Goal: Information Seeking & Learning: Check status

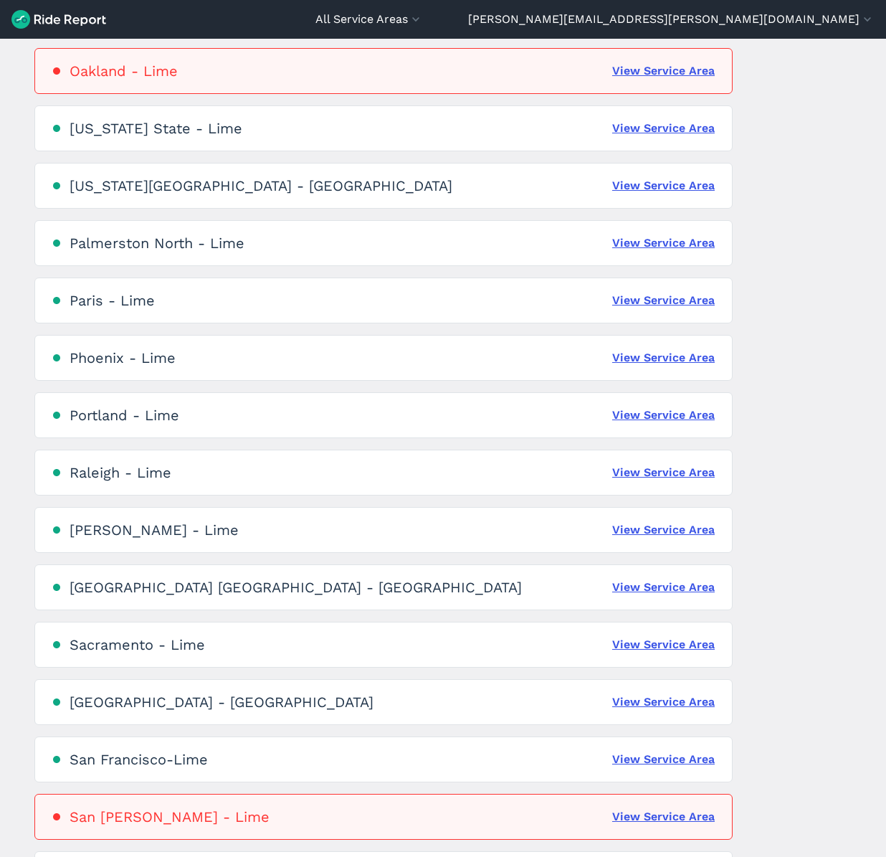
scroll to position [2213, 0]
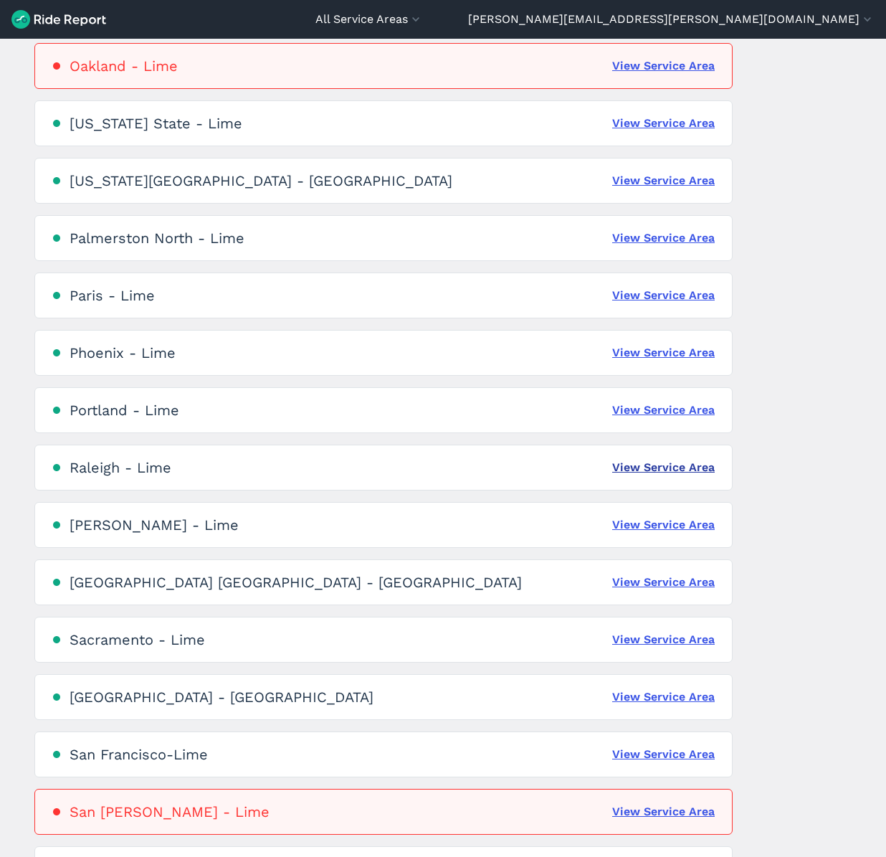
click at [670, 460] on link "View Service Area" at bounding box center [663, 467] width 103 height 17
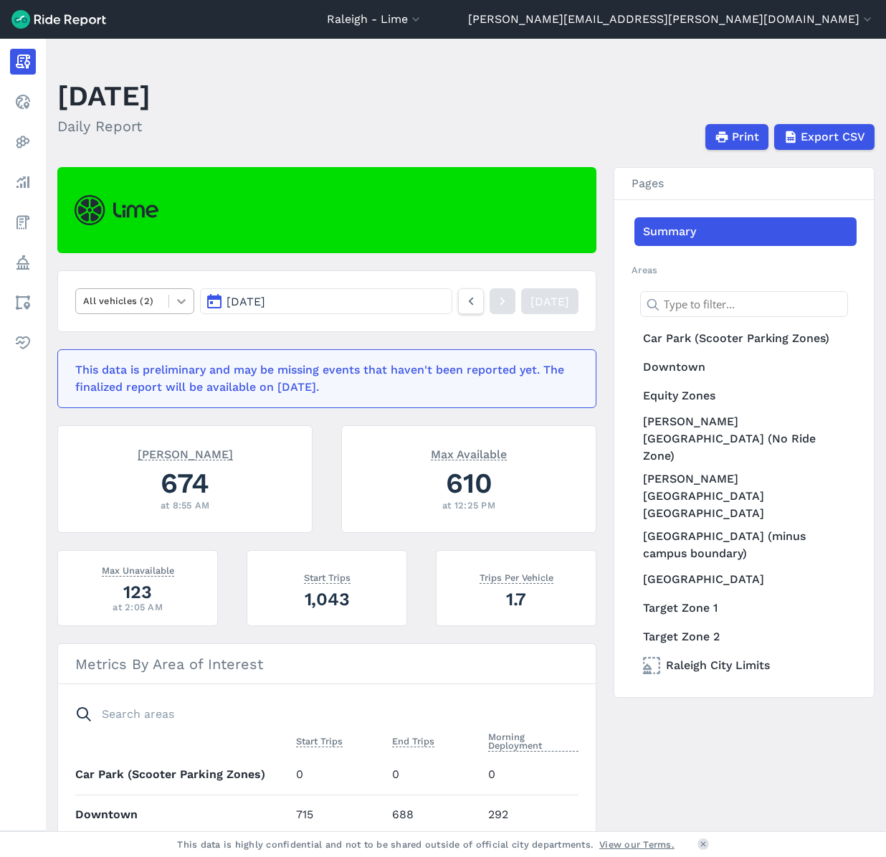
click at [169, 300] on div at bounding box center [181, 301] width 24 height 24
click at [162, 333] on div "E-Bikes" at bounding box center [134, 335] width 119 height 25
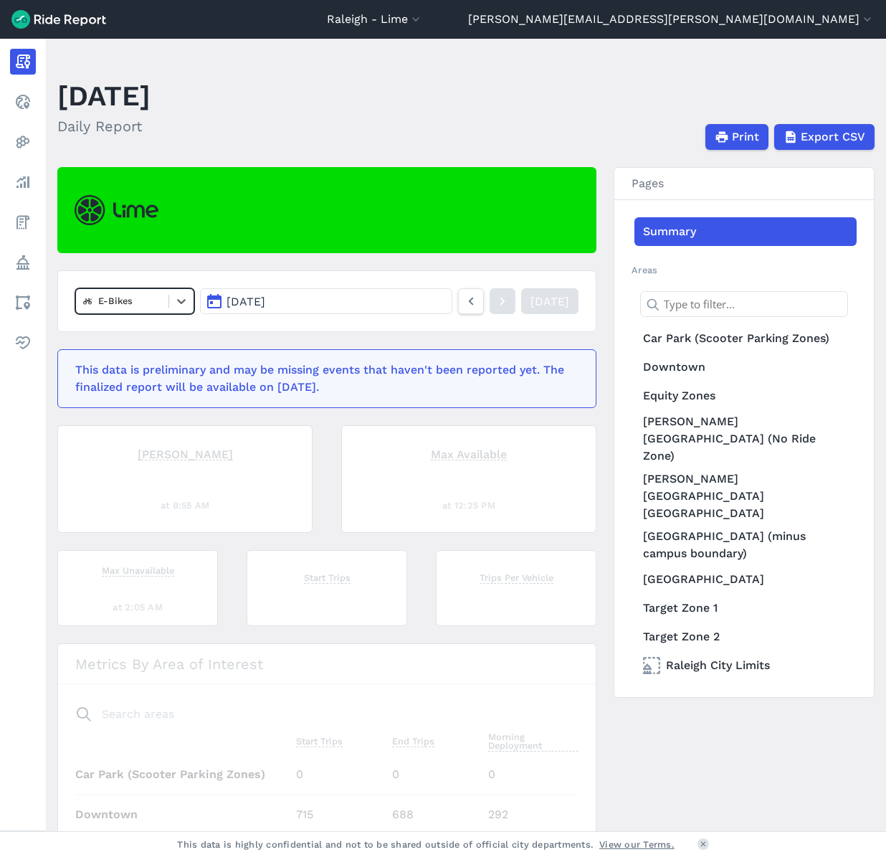
click at [255, 312] on button "[DATE]" at bounding box center [326, 301] width 252 height 26
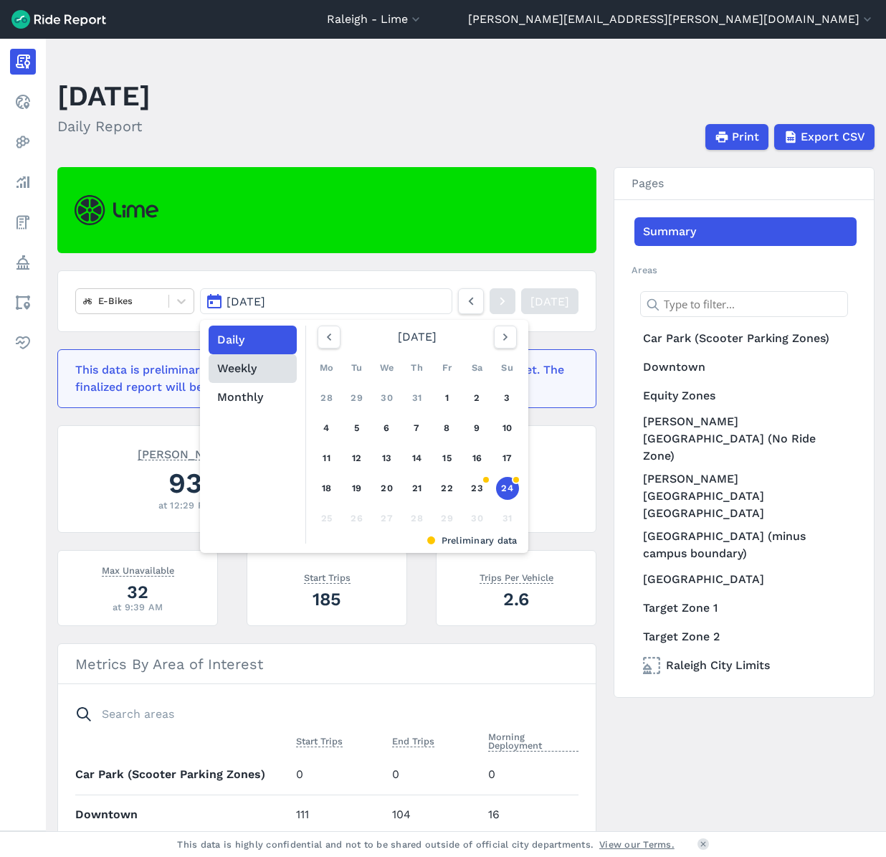
click at [248, 379] on button "Weekly" at bounding box center [253, 368] width 88 height 29
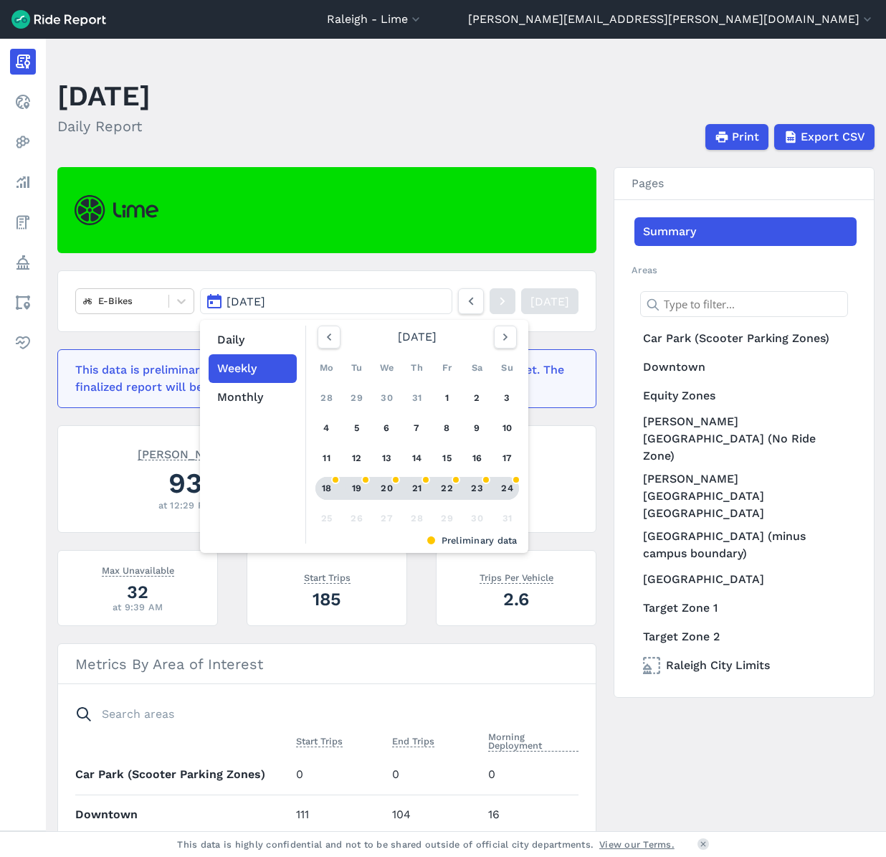
click at [323, 490] on div "18" at bounding box center [326, 488] width 23 height 23
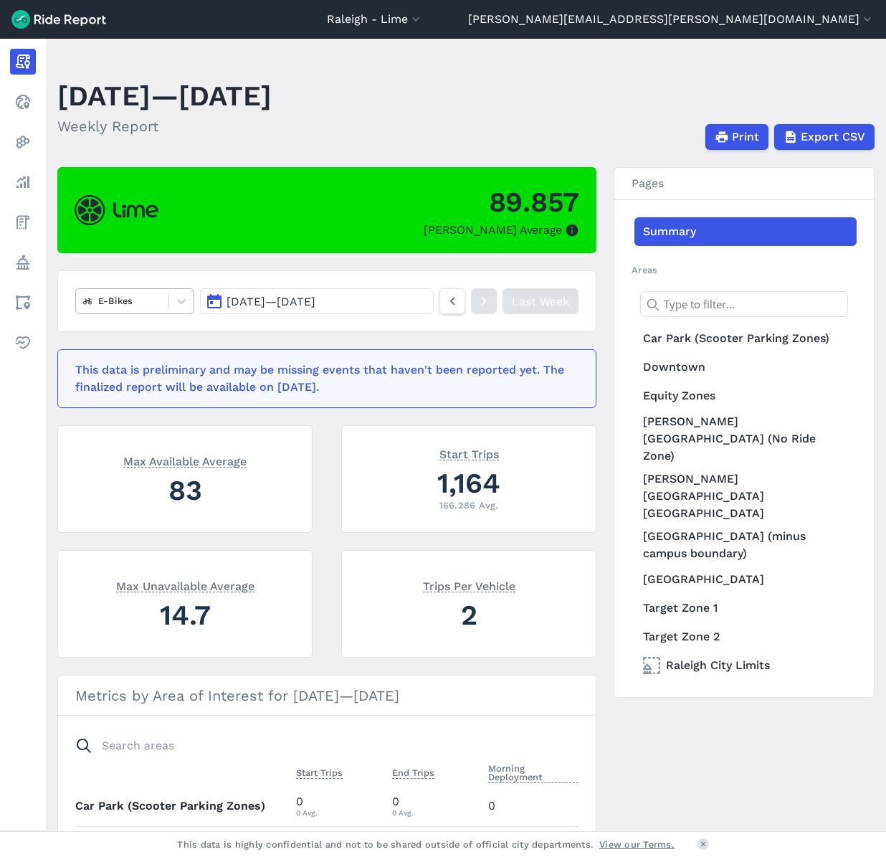
click at [138, 298] on div at bounding box center [122, 301] width 78 height 16
click at [131, 360] on div "Scooters" at bounding box center [134, 360] width 119 height 25
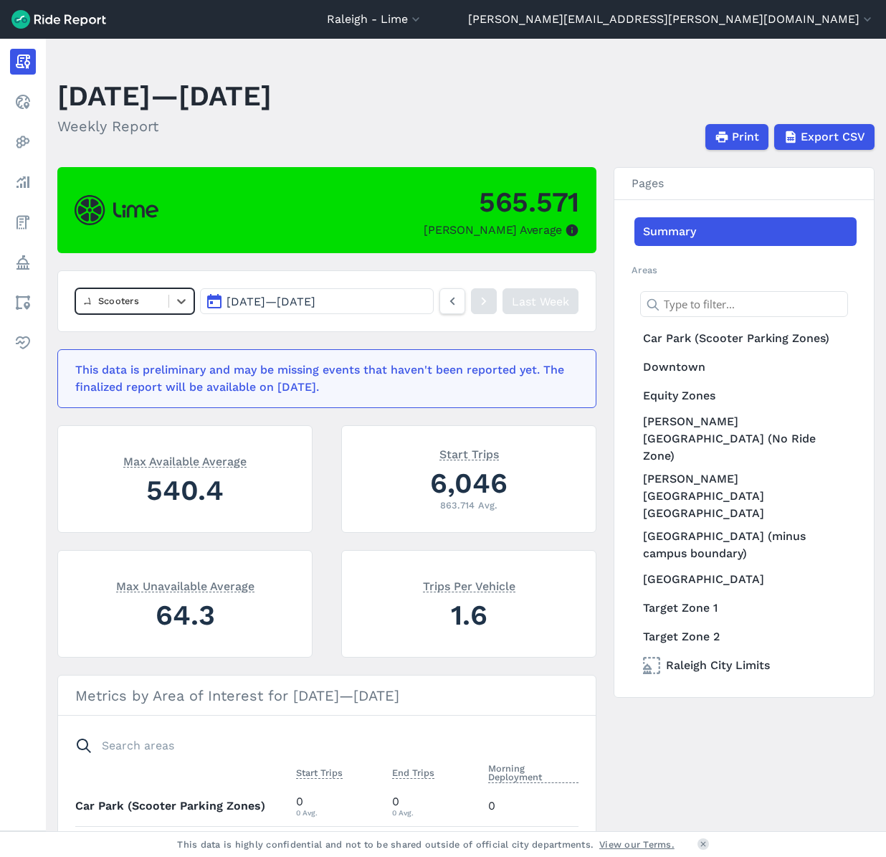
click at [141, 304] on div at bounding box center [122, 301] width 78 height 16
click at [130, 362] on div "E-Bikes" at bounding box center [134, 360] width 119 height 25
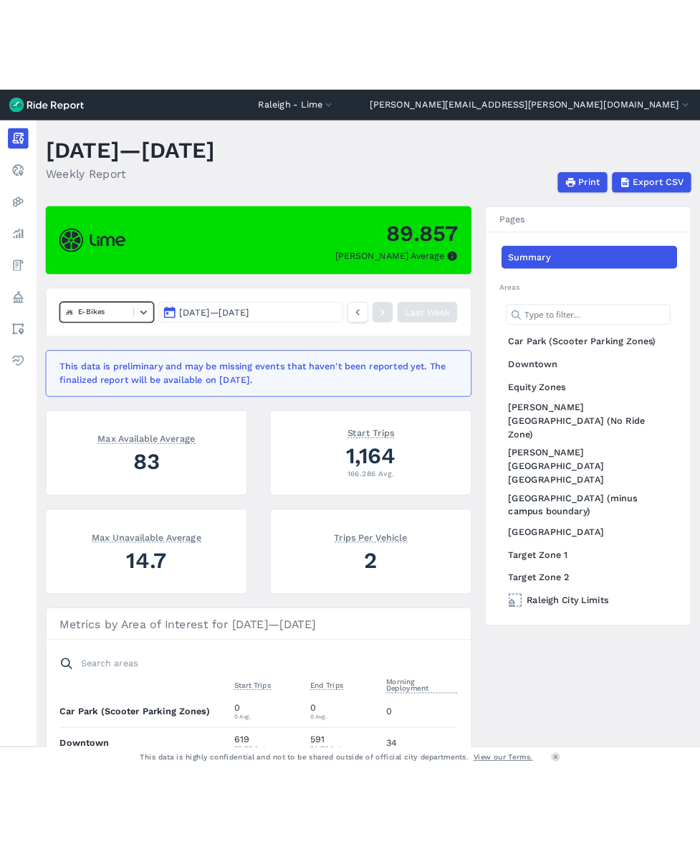
scroll to position [21, 0]
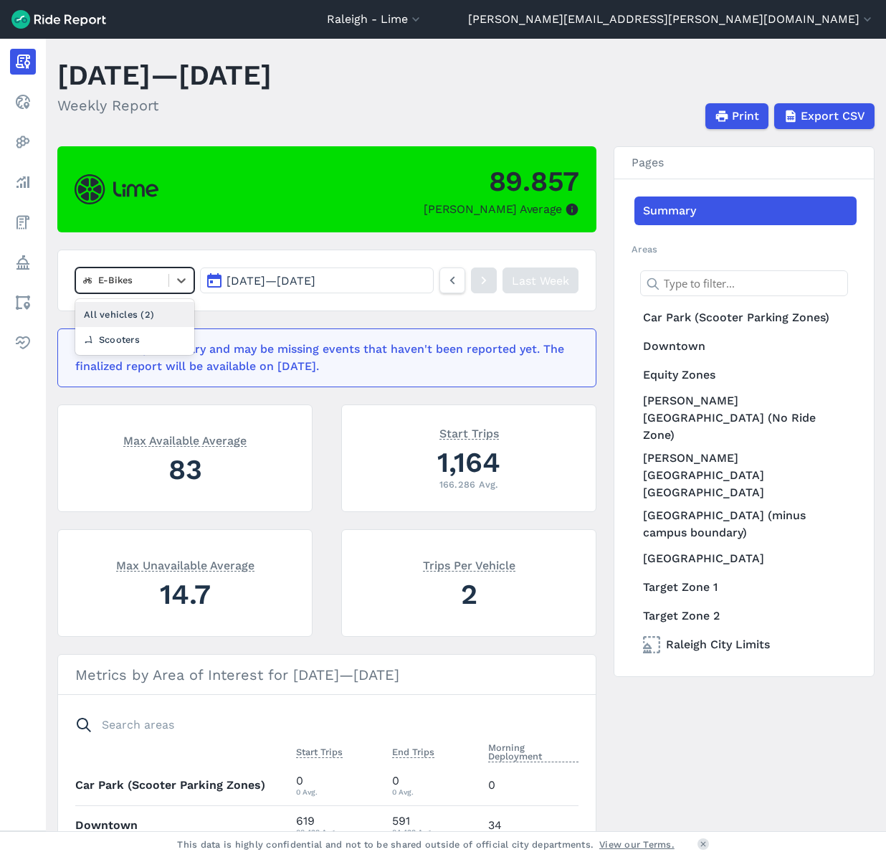
click at [146, 280] on div at bounding box center [122, 280] width 78 height 16
click at [136, 343] on div "Scooters" at bounding box center [134, 339] width 119 height 25
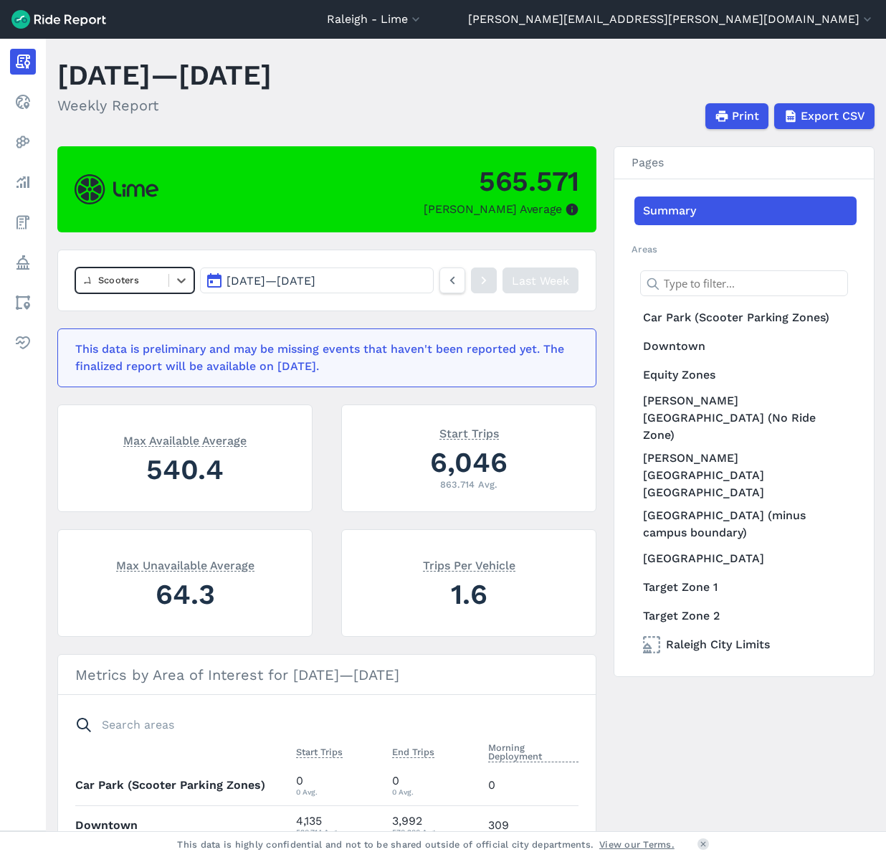
click at [148, 282] on div at bounding box center [122, 280] width 78 height 16
click at [133, 340] on div "E-Bikes" at bounding box center [134, 339] width 119 height 25
click at [133, 280] on div at bounding box center [122, 280] width 78 height 16
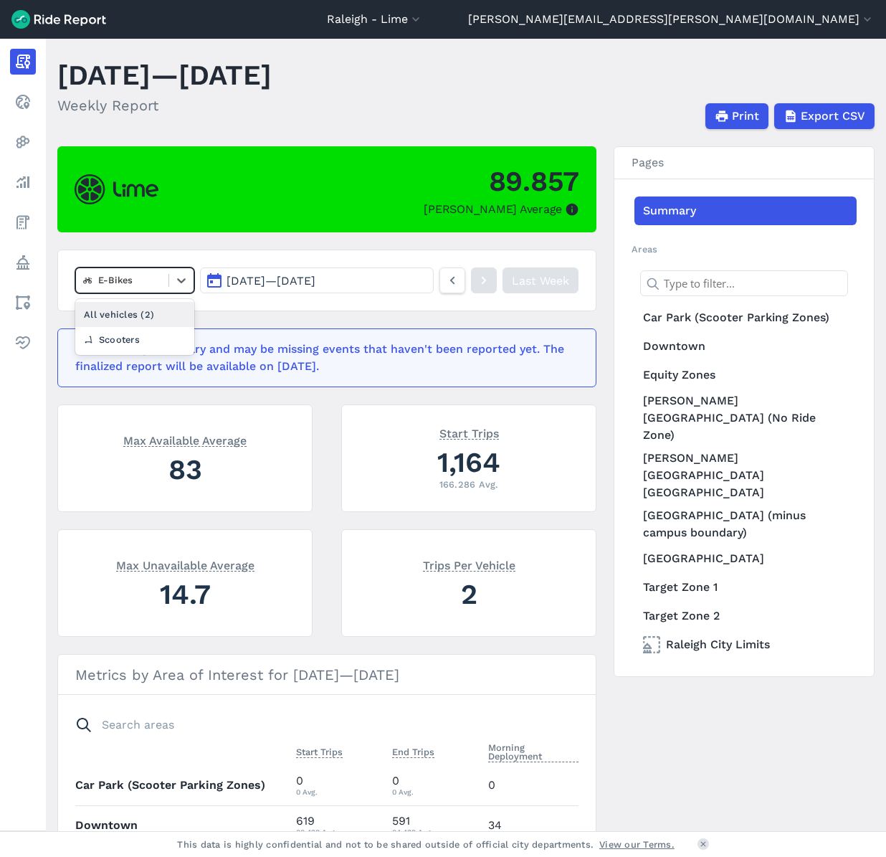
click at [253, 282] on span "[DATE] — [DATE]" at bounding box center [271, 281] width 89 height 14
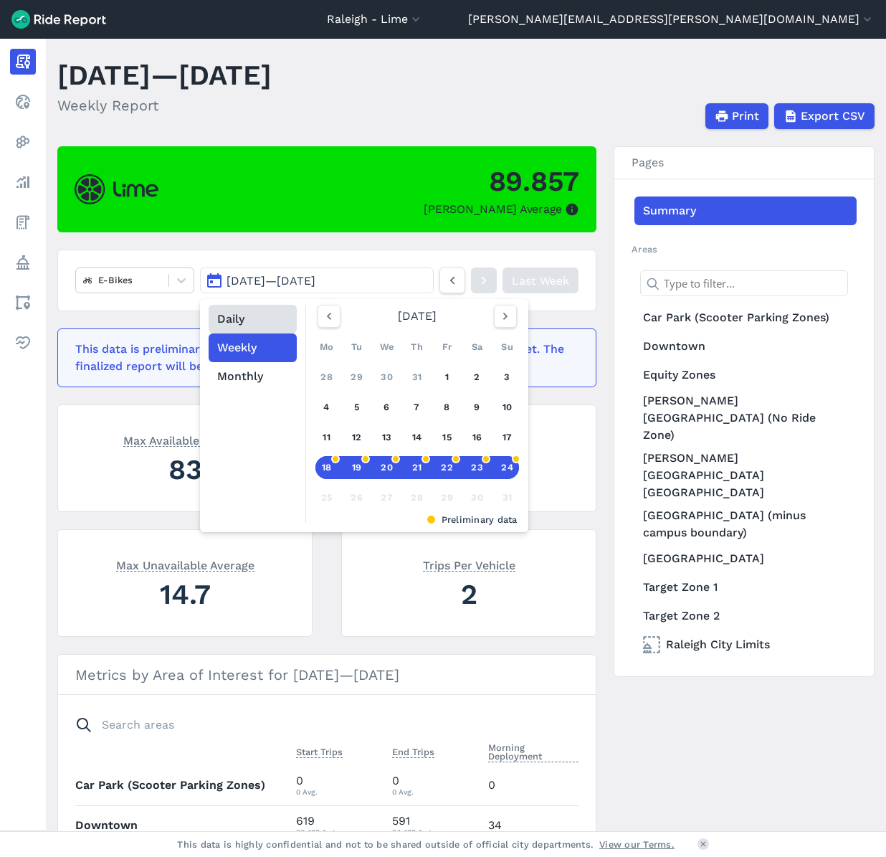
click at [259, 317] on button "Daily" at bounding box center [253, 319] width 88 height 29
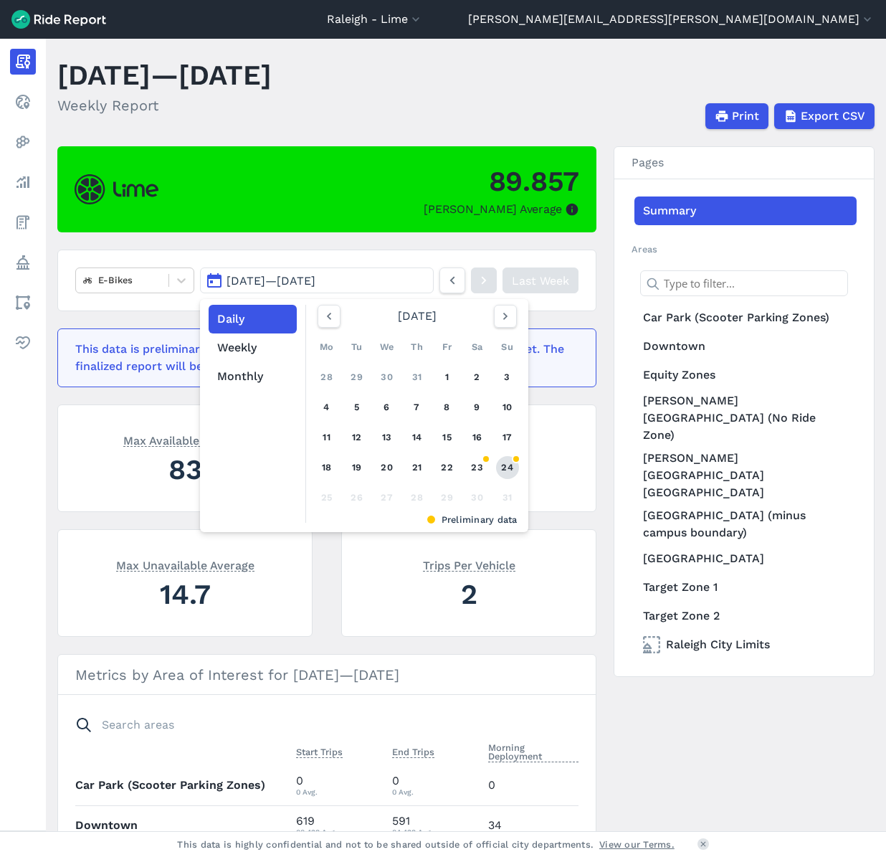
click at [507, 464] on link "24" at bounding box center [507, 467] width 23 height 23
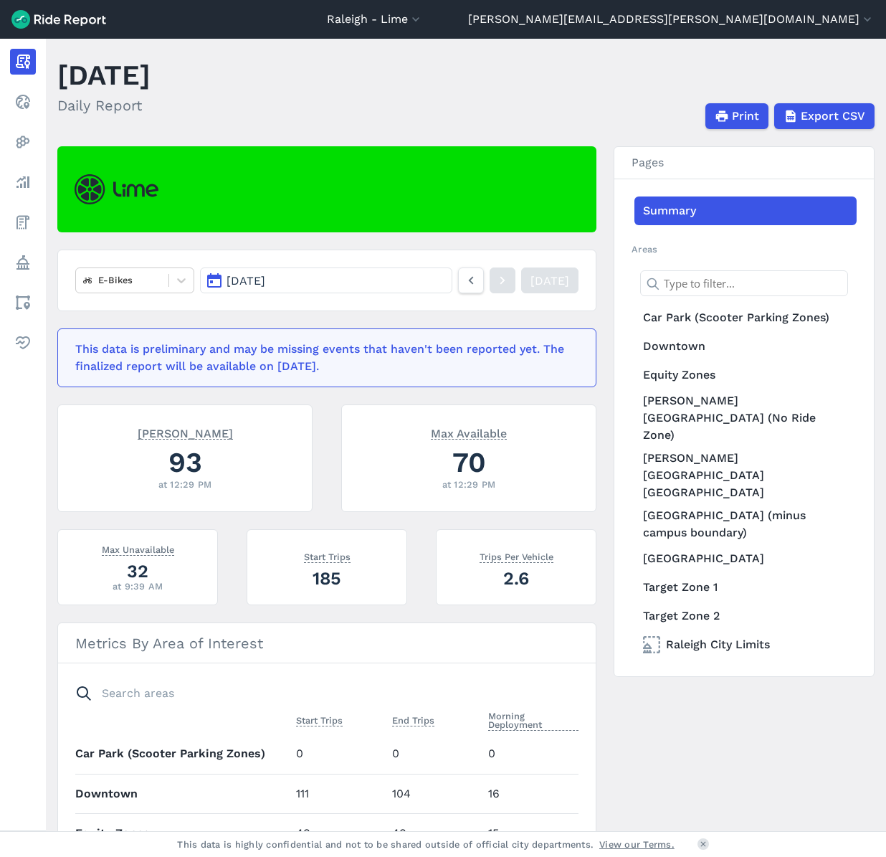
click at [399, 282] on button "[DATE]" at bounding box center [326, 280] width 252 height 26
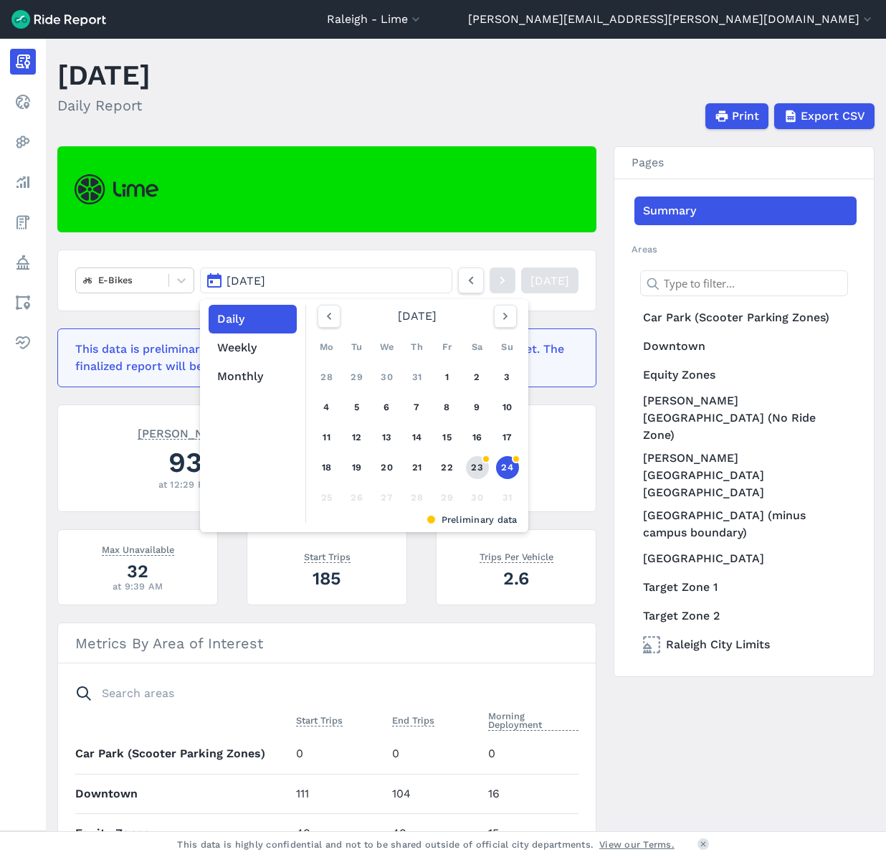
click at [482, 464] on link "23" at bounding box center [477, 467] width 23 height 23
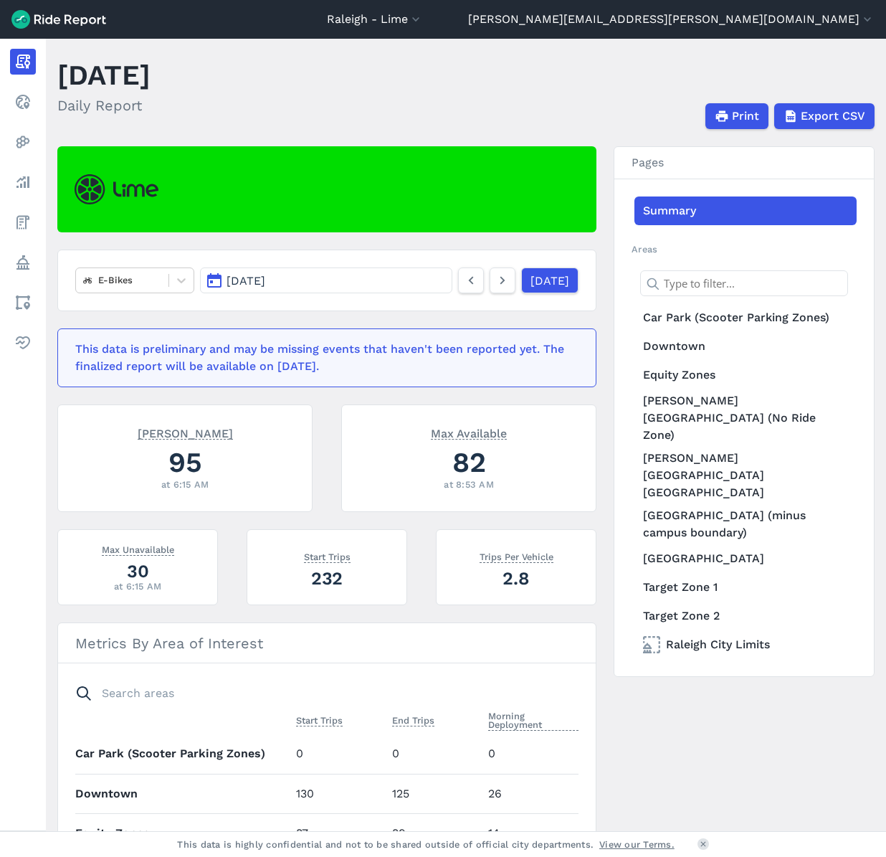
click at [376, 267] on button "[DATE]" at bounding box center [326, 280] width 252 height 26
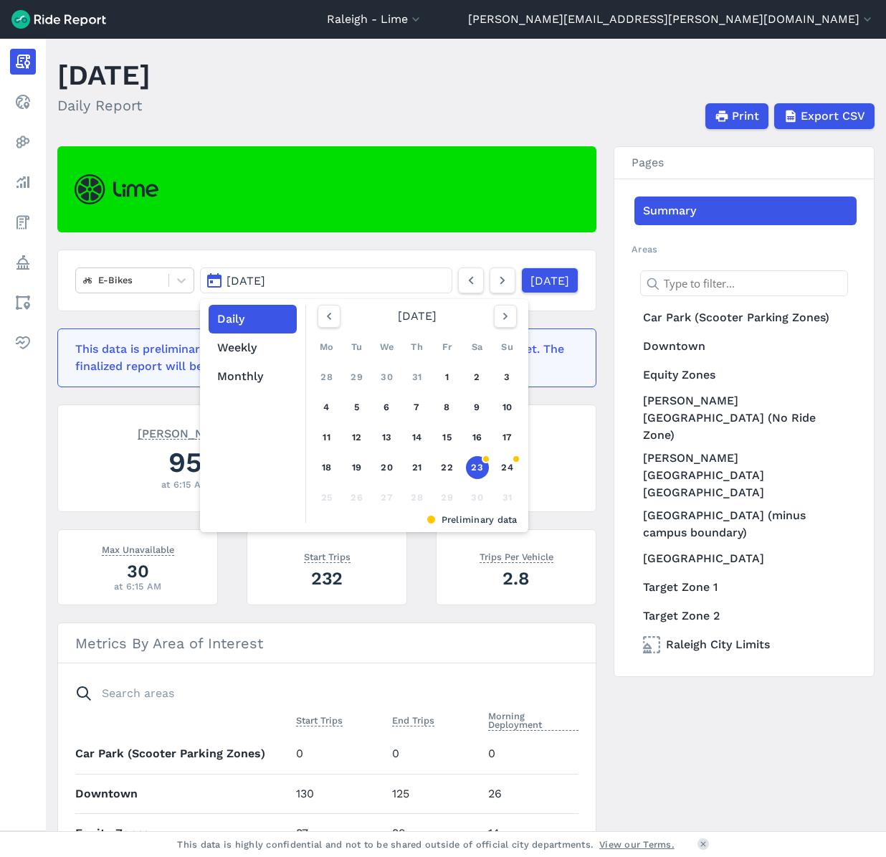
click at [376, 267] on button "[DATE]" at bounding box center [326, 280] width 252 height 26
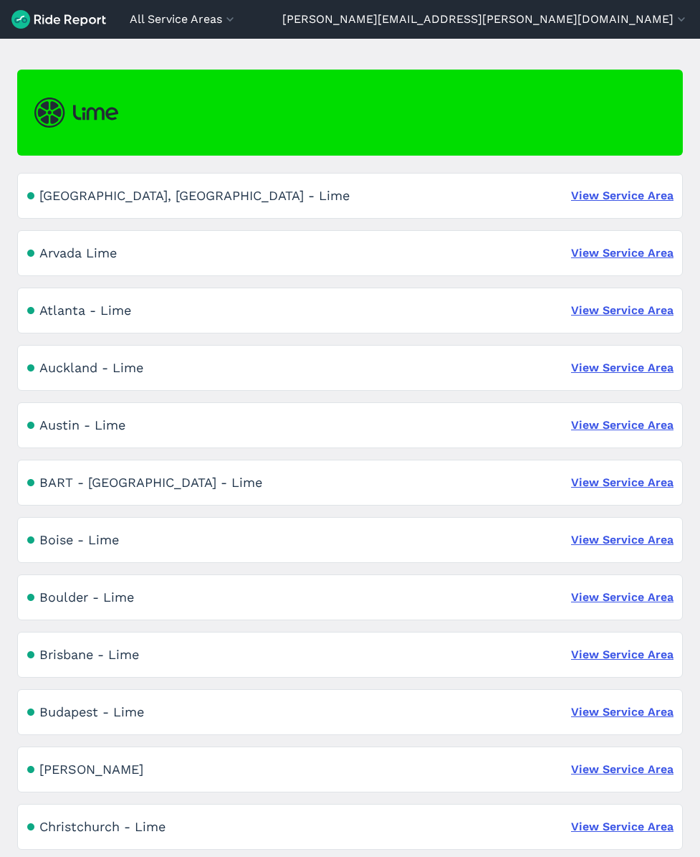
scroll to position [118, 0]
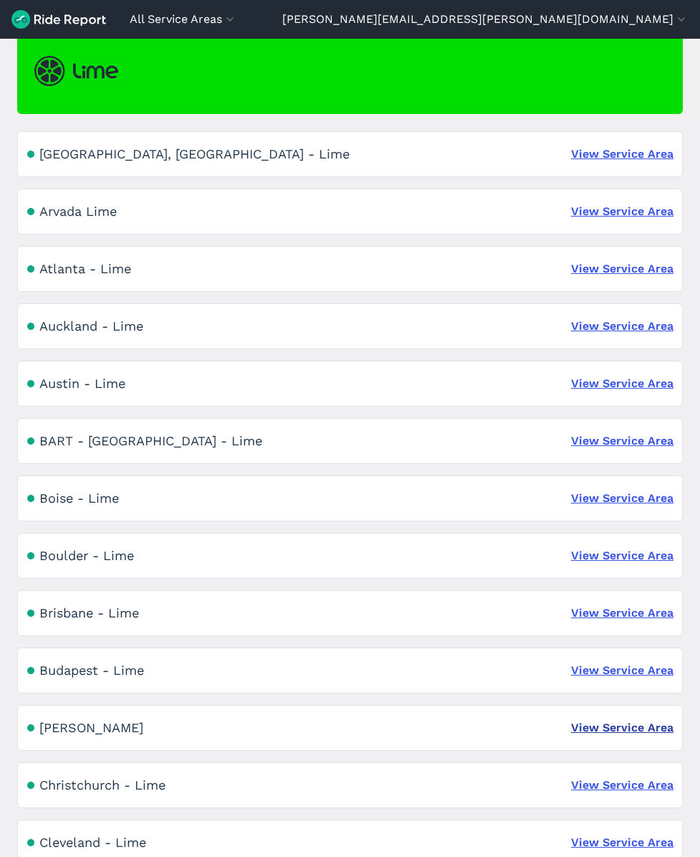
click at [645, 725] on link "View Service Area" at bounding box center [622, 727] width 103 height 17
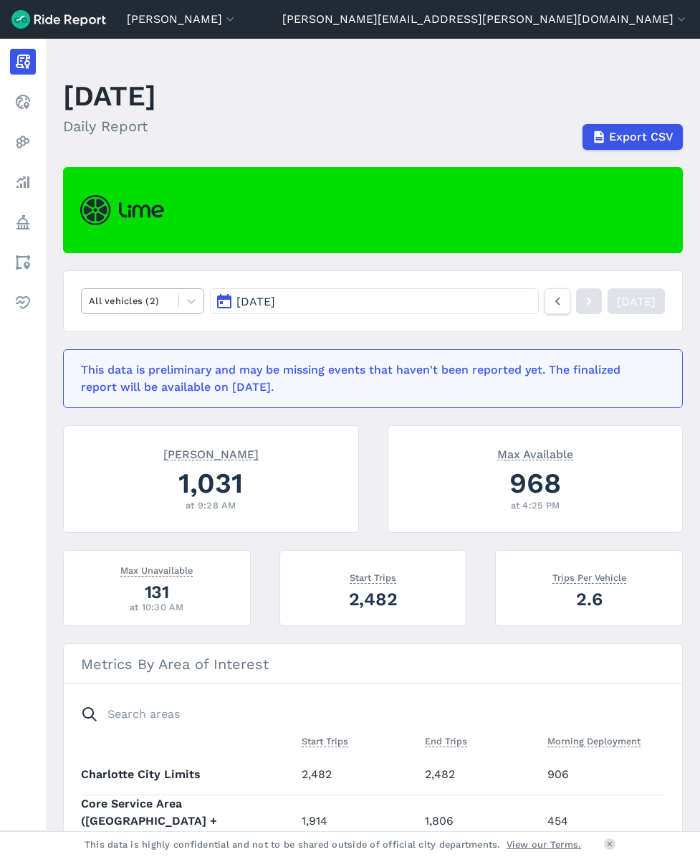
click at [158, 300] on div at bounding box center [130, 301] width 82 height 16
click at [318, 303] on button "[DATE]" at bounding box center [374, 301] width 329 height 26
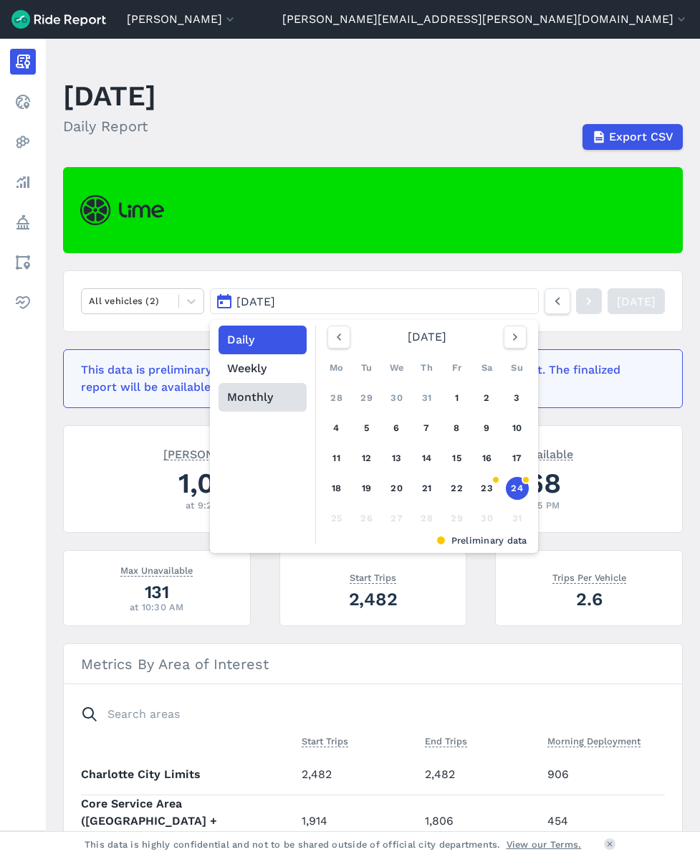
click at [266, 395] on button "Monthly" at bounding box center [263, 397] width 88 height 29
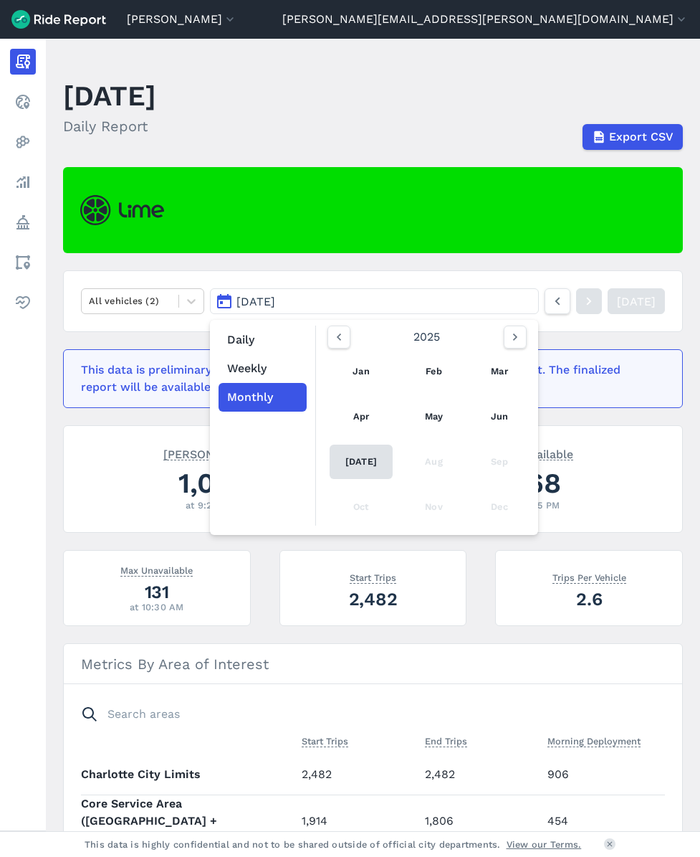
click at [341, 456] on link "[DATE]" at bounding box center [361, 462] width 63 height 34
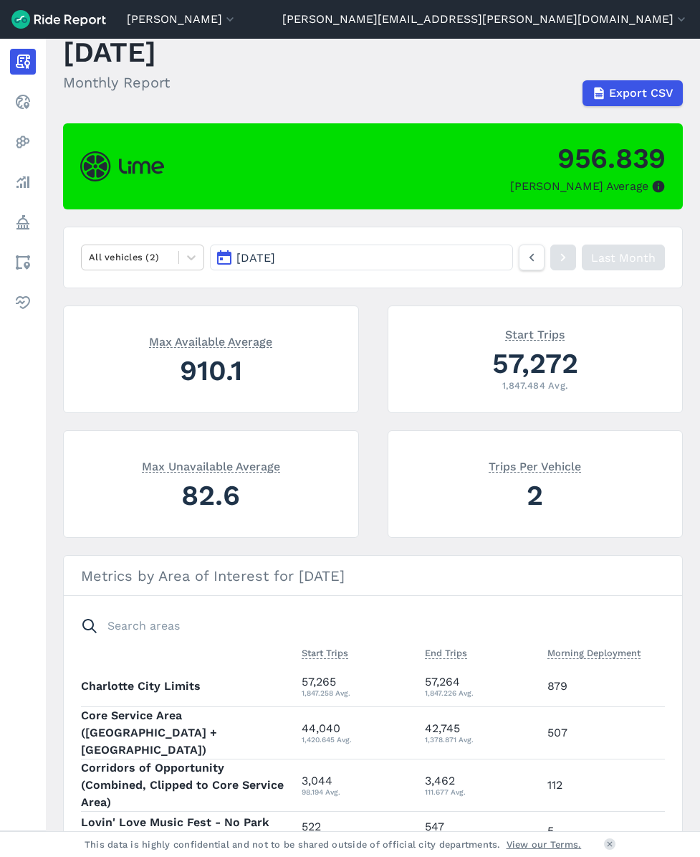
scroll to position [47, 0]
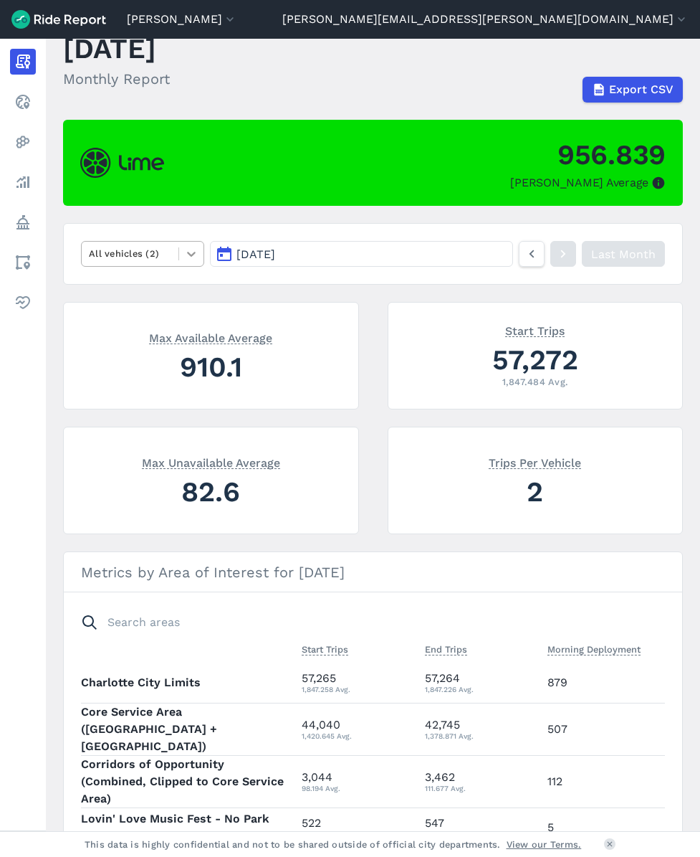
click at [191, 253] on icon at bounding box center [191, 254] width 14 height 14
click at [252, 255] on span "[DATE]" at bounding box center [256, 254] width 39 height 14
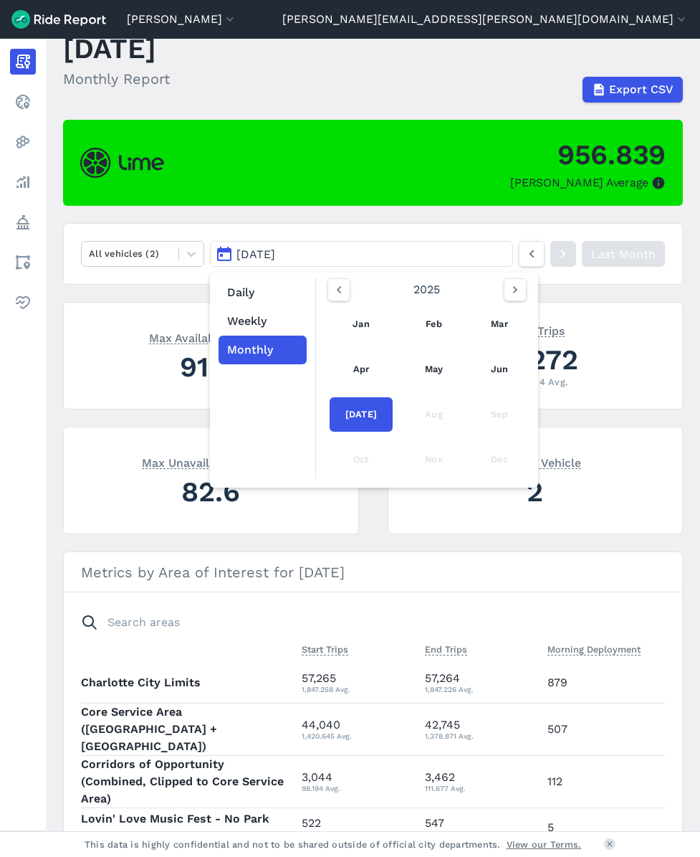
click at [526, 363] on div "Jan Feb Mar Apr May Jun [DATE] Aug Sep Oct Nov Dec" at bounding box center [427, 391] width 211 height 181
click at [521, 363] on link "Jun" at bounding box center [499, 369] width 49 height 34
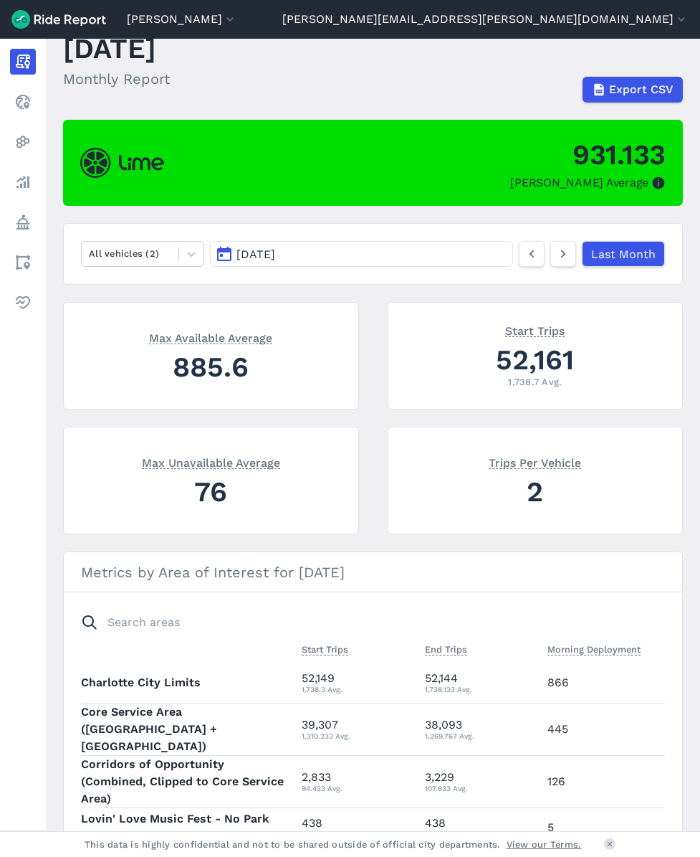
click at [341, 234] on nav "All vehicles (2) [DATE] Last Month" at bounding box center [373, 254] width 620 height 62
click at [338, 257] on button "[DATE]" at bounding box center [361, 254] width 303 height 26
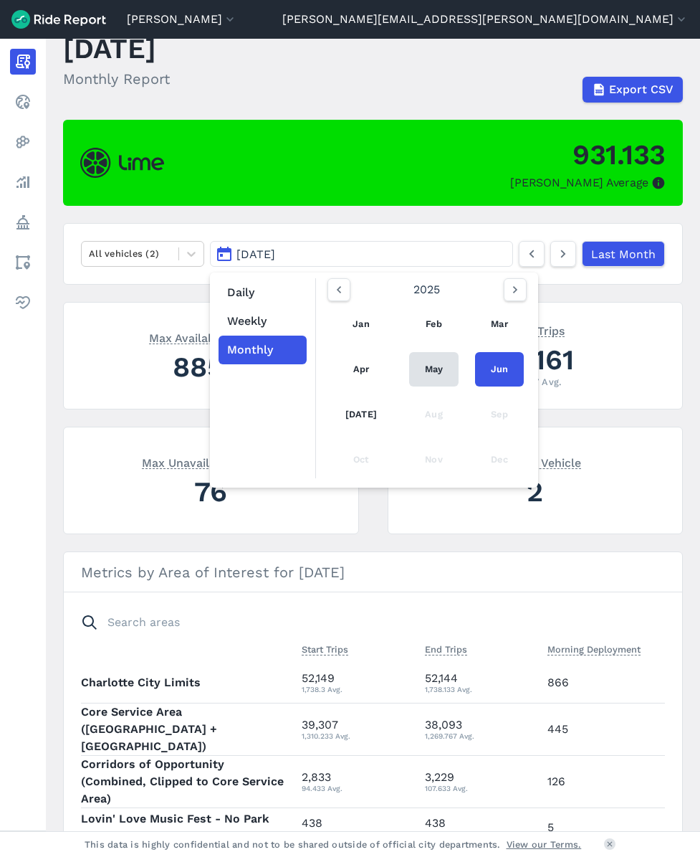
click at [433, 367] on link "May" at bounding box center [433, 369] width 49 height 34
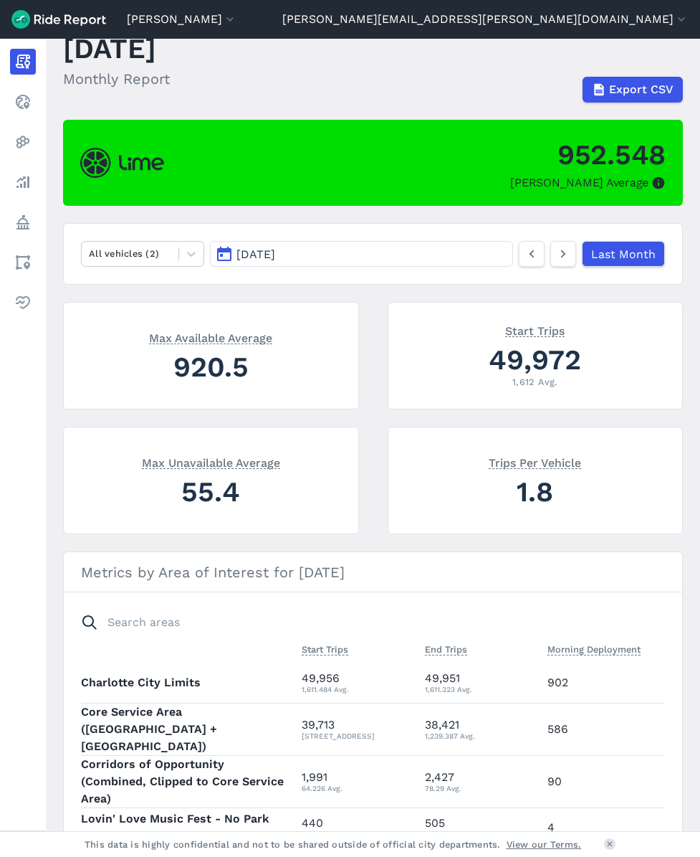
click at [345, 247] on button "[DATE]" at bounding box center [361, 254] width 303 height 26
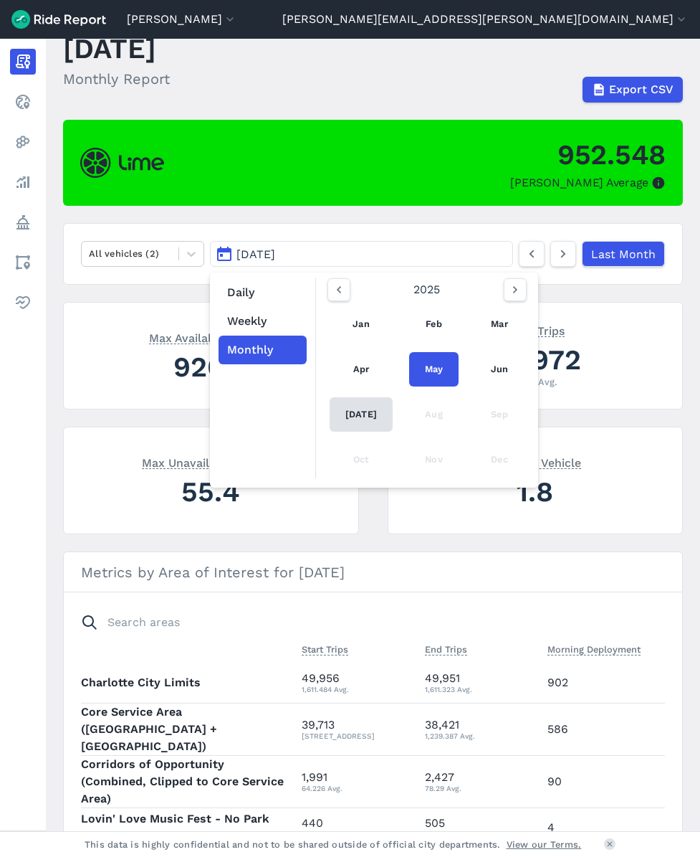
click at [366, 412] on link "[DATE]" at bounding box center [361, 414] width 63 height 34
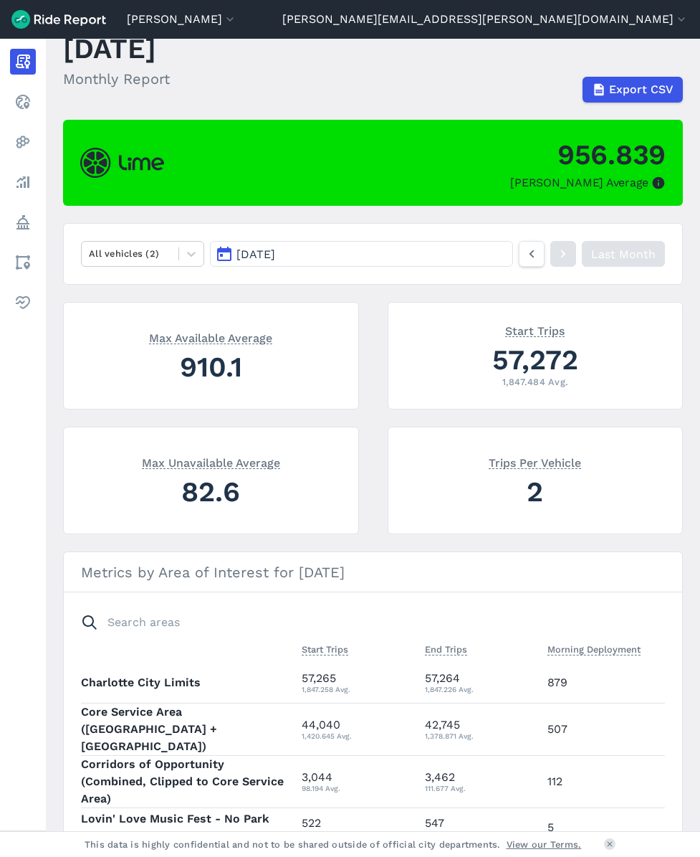
click at [581, 292] on article "956.839 Max Parked Average All vehicles (2) [DATE] Last Month Max Available Ave…" at bounding box center [373, 544] width 620 height 849
click at [248, 255] on span "[DATE]" at bounding box center [256, 254] width 39 height 14
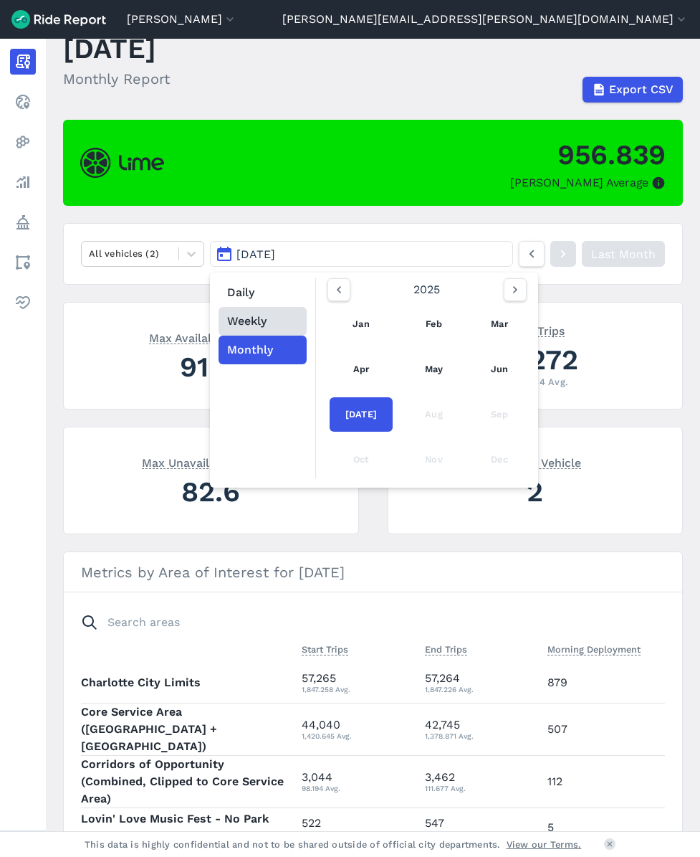
click at [262, 318] on button "Weekly" at bounding box center [263, 321] width 88 height 29
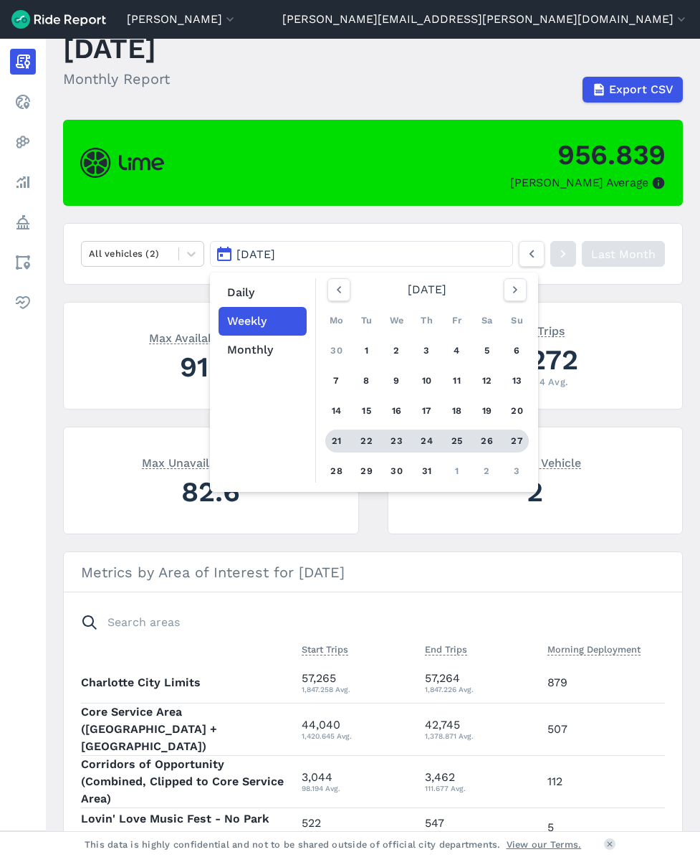
click at [330, 444] on div "21" at bounding box center [337, 440] width 23 height 23
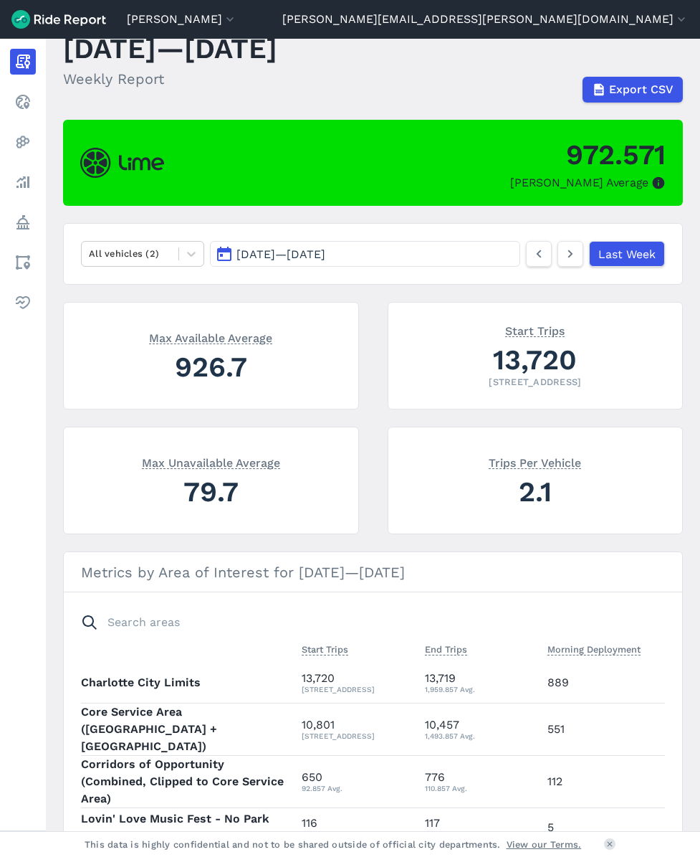
click at [263, 250] on span "[DATE] — [DATE]" at bounding box center [281, 254] width 89 height 14
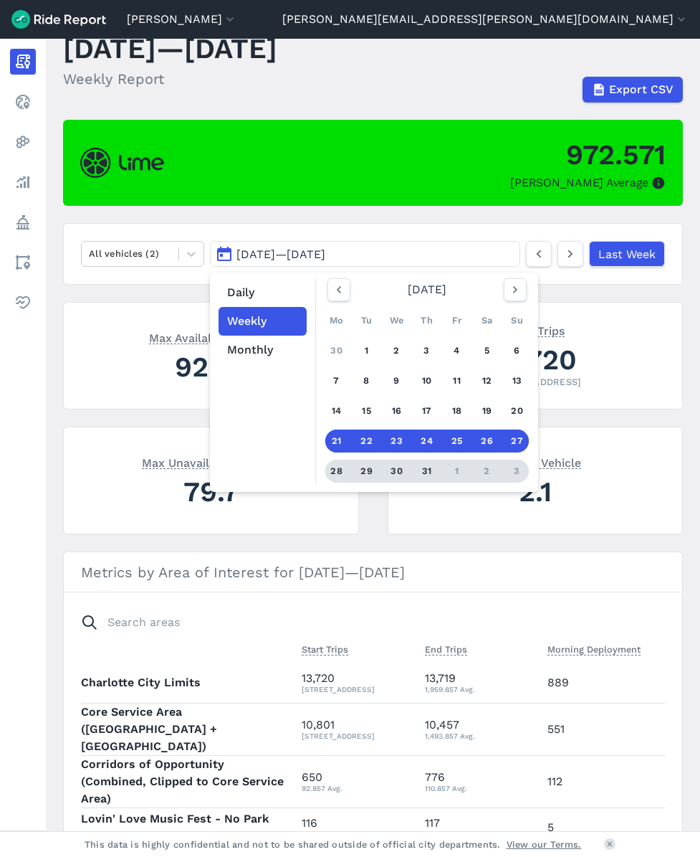
click at [338, 466] on div "28" at bounding box center [337, 471] width 23 height 23
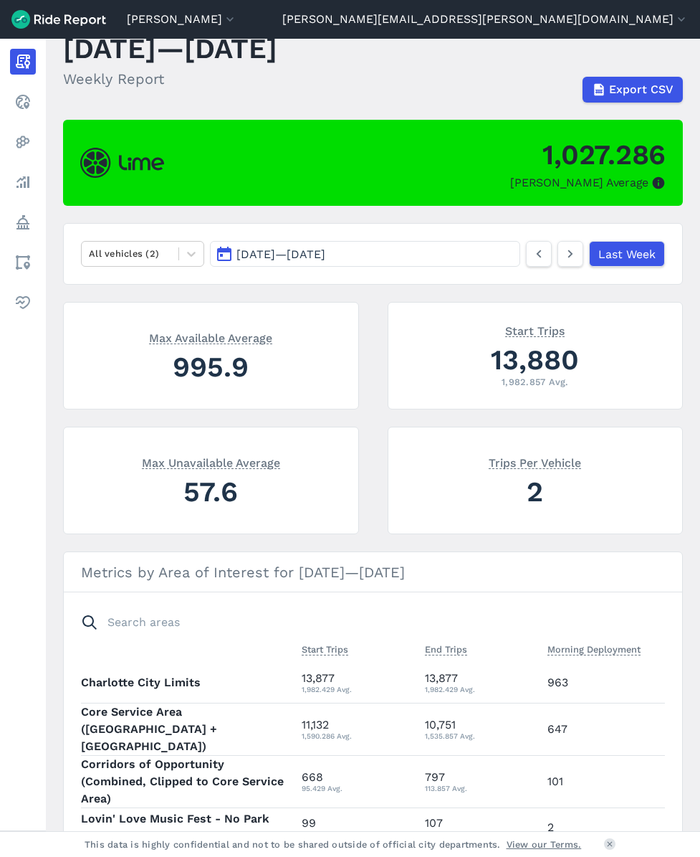
click at [288, 277] on nav "All vehicles (2) [DATE] — [DATE] Last Week" at bounding box center [373, 254] width 620 height 62
